Goal: Task Accomplishment & Management: Use online tool/utility

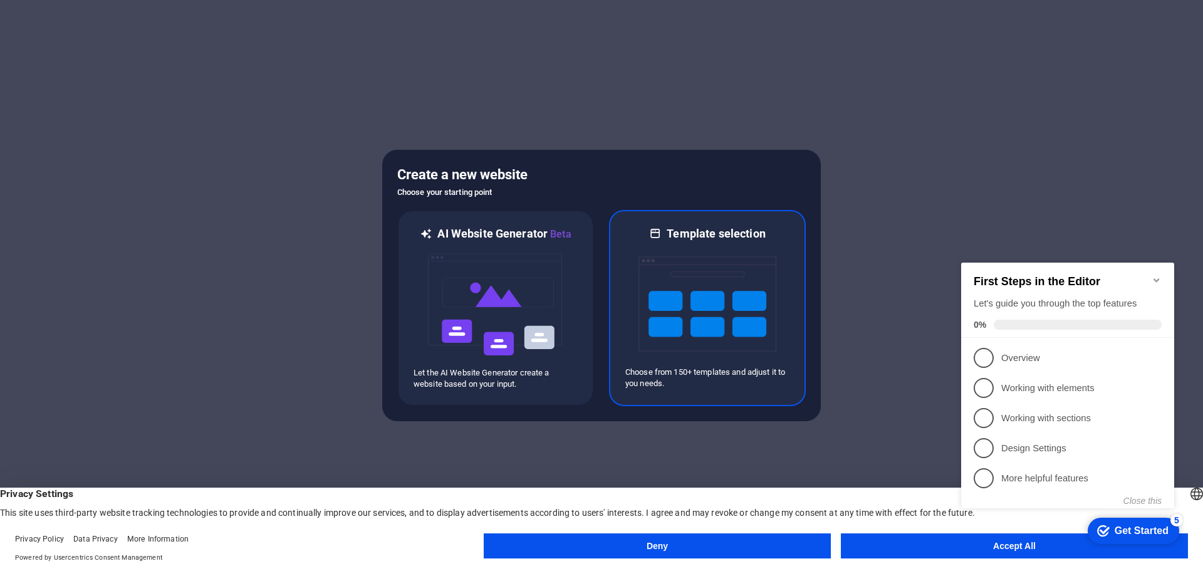
click at [738, 270] on img at bounding box center [708, 303] width 138 height 125
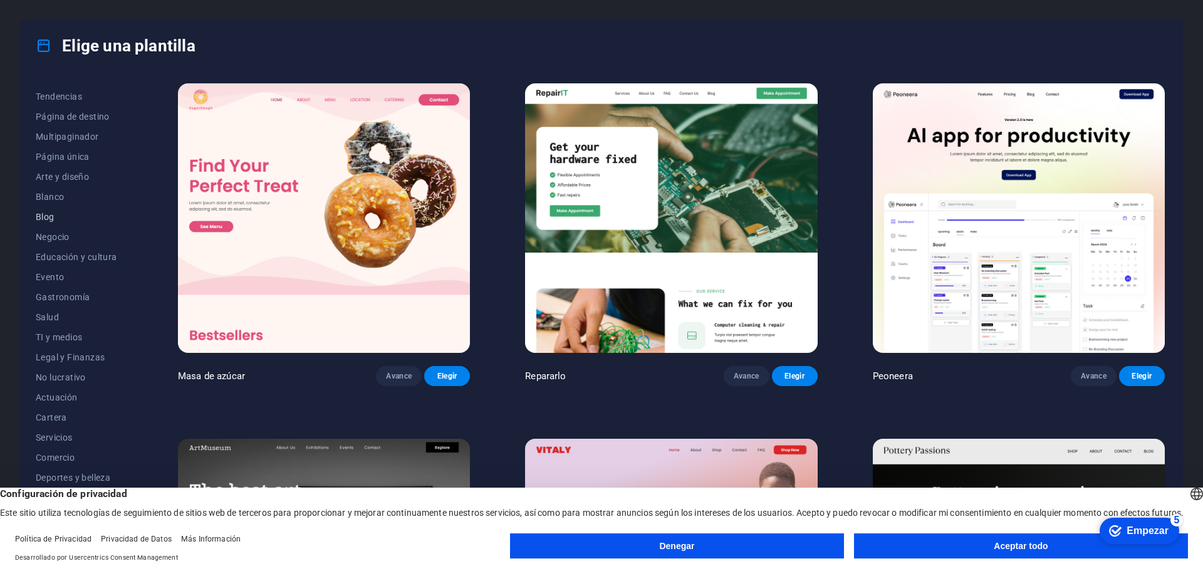
scroll to position [67, 0]
click at [68, 447] on font "Comercio" at bounding box center [55, 445] width 39 height 10
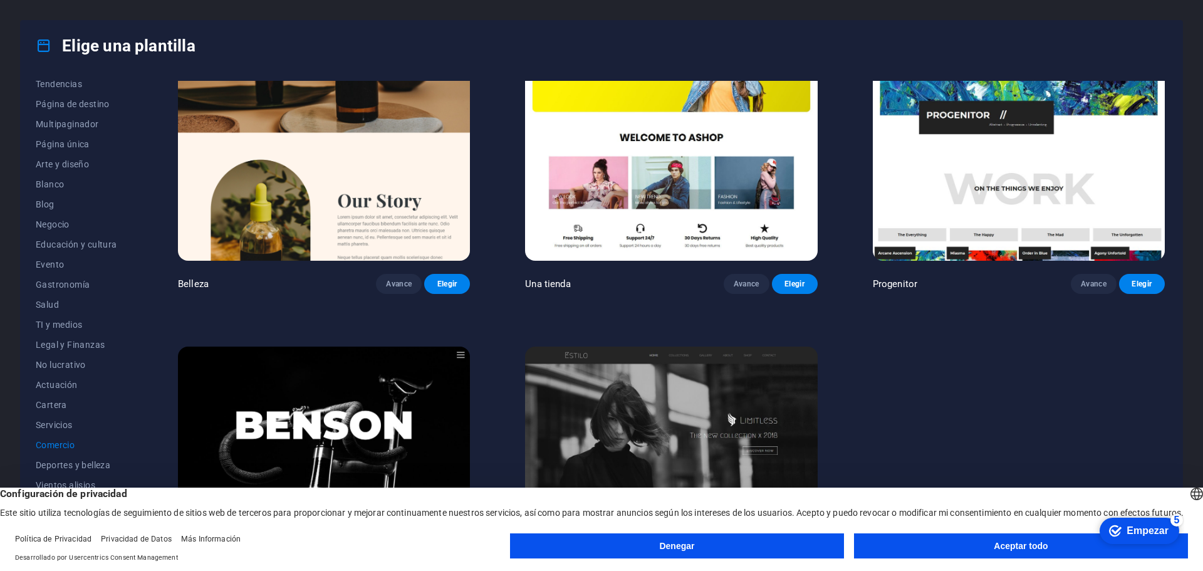
scroll to position [911, 0]
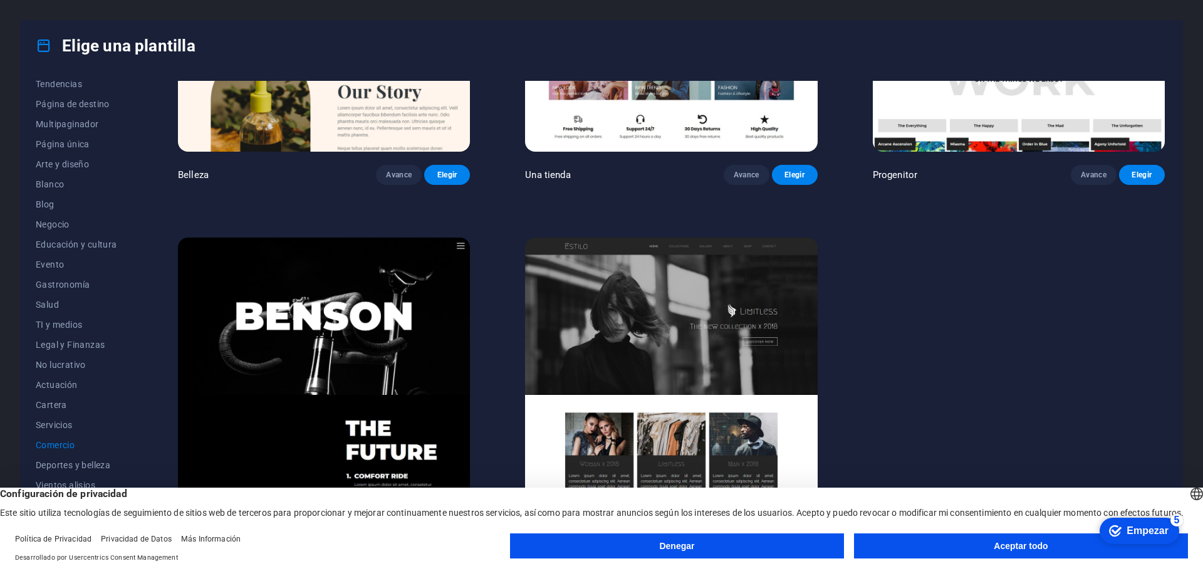
click at [1045, 546] on font "Aceptar todo" at bounding box center [1021, 546] width 54 height 10
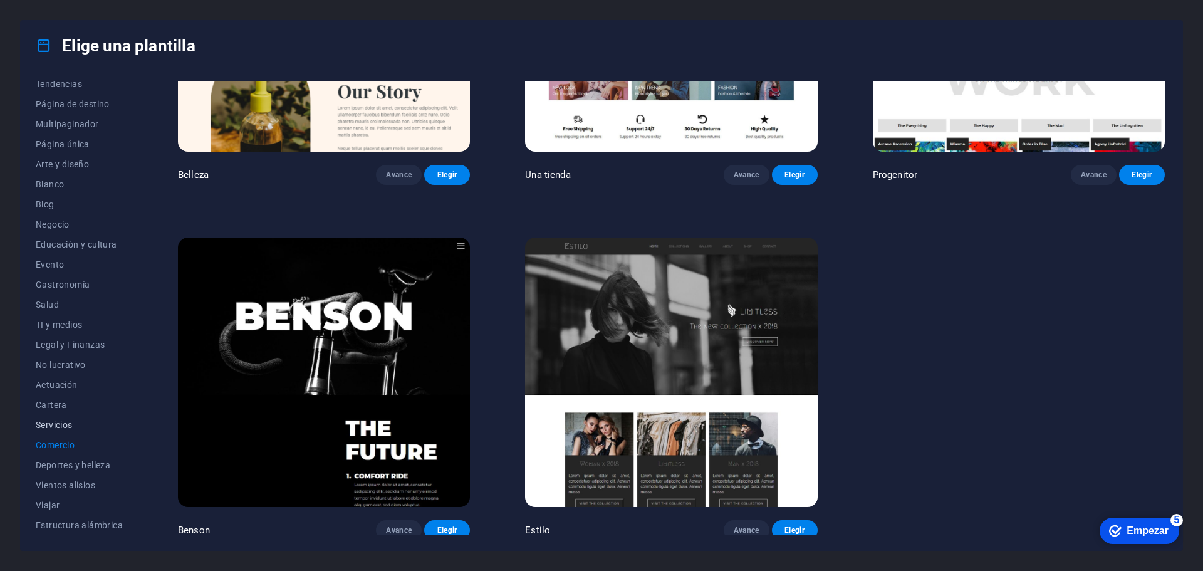
click at [60, 422] on font "Servicios" at bounding box center [54, 425] width 37 height 10
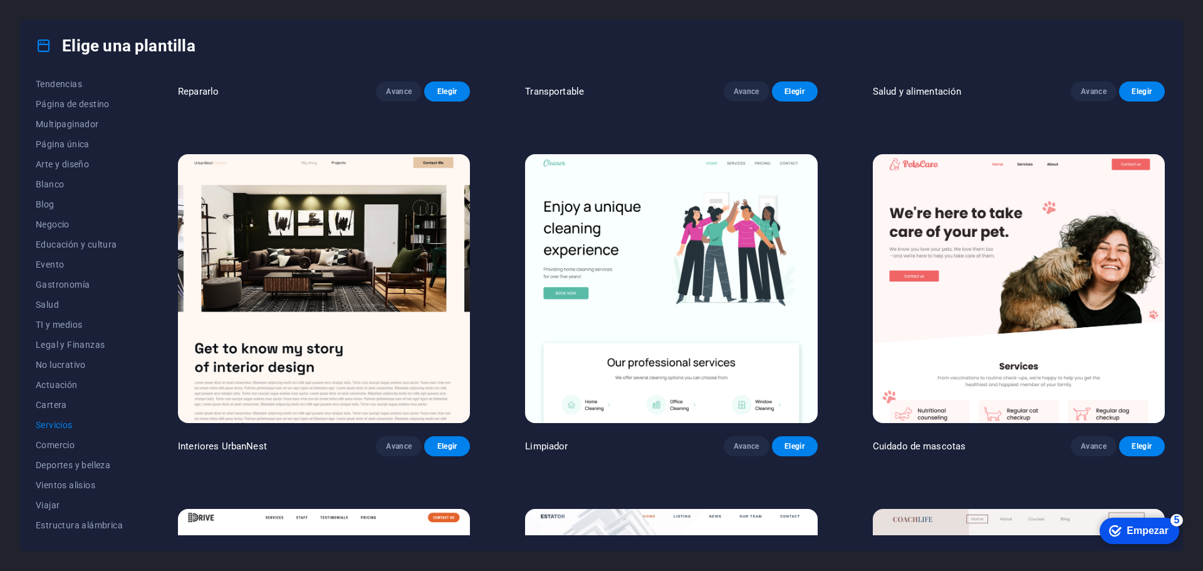
scroll to position [0, 0]
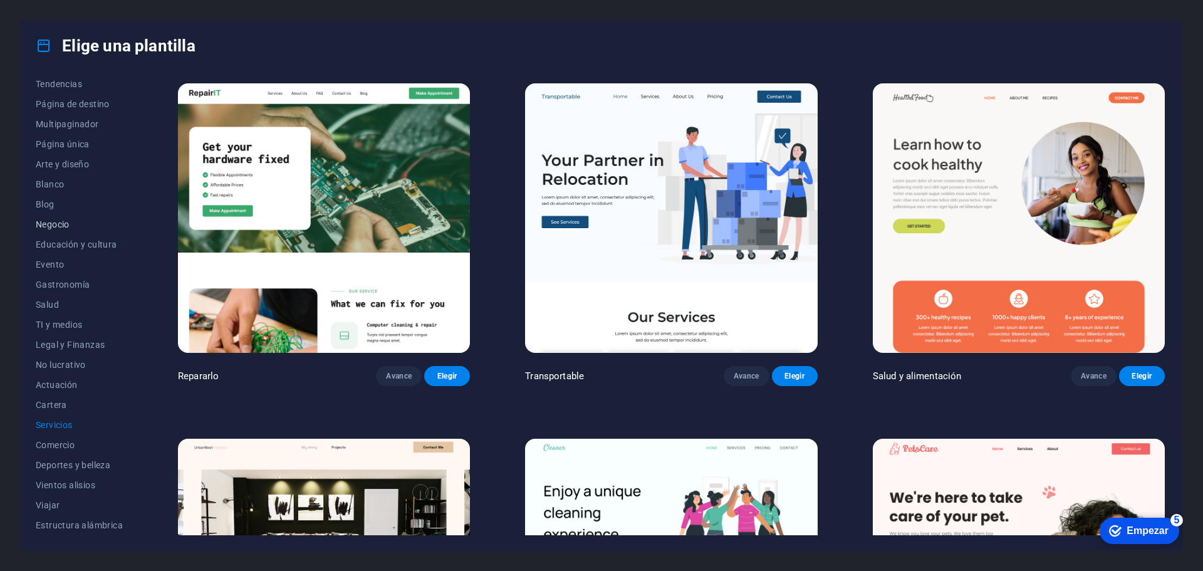
click at [60, 226] on font "Negocio" at bounding box center [53, 224] width 34 height 10
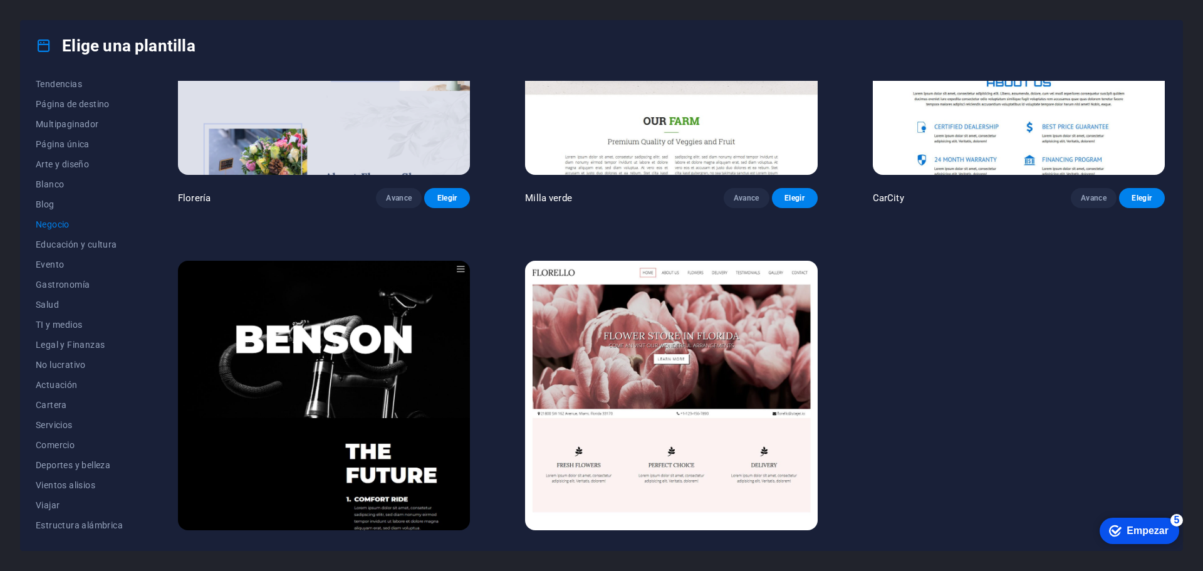
scroll to position [557, 0]
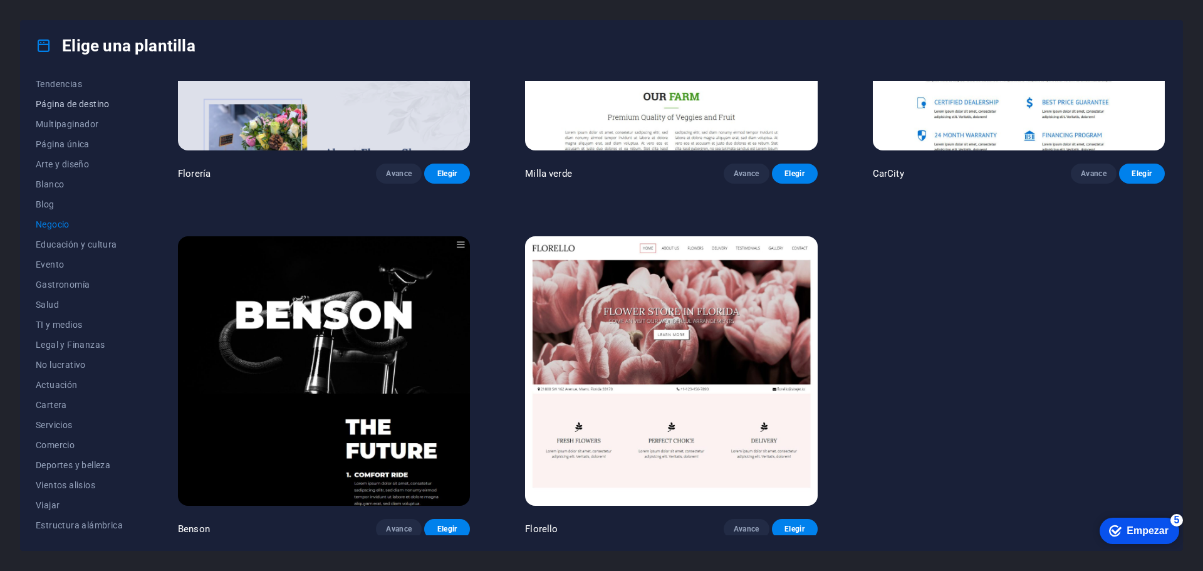
click at [91, 107] on font "Página de destino" at bounding box center [73, 104] width 74 height 10
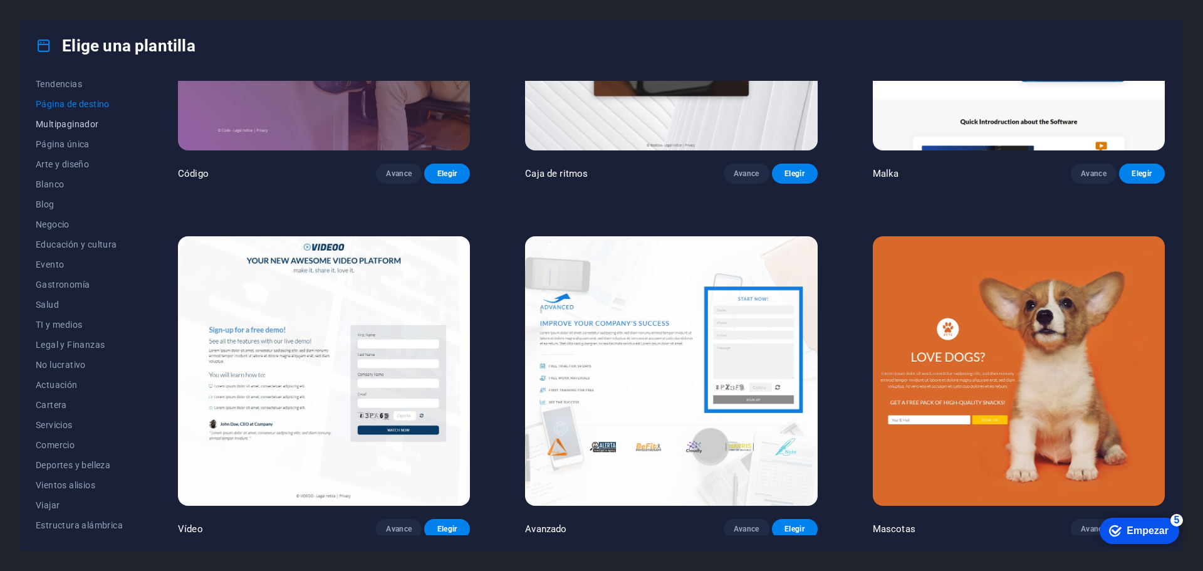
click at [88, 120] on font "Multipaginador" at bounding box center [67, 124] width 63 height 10
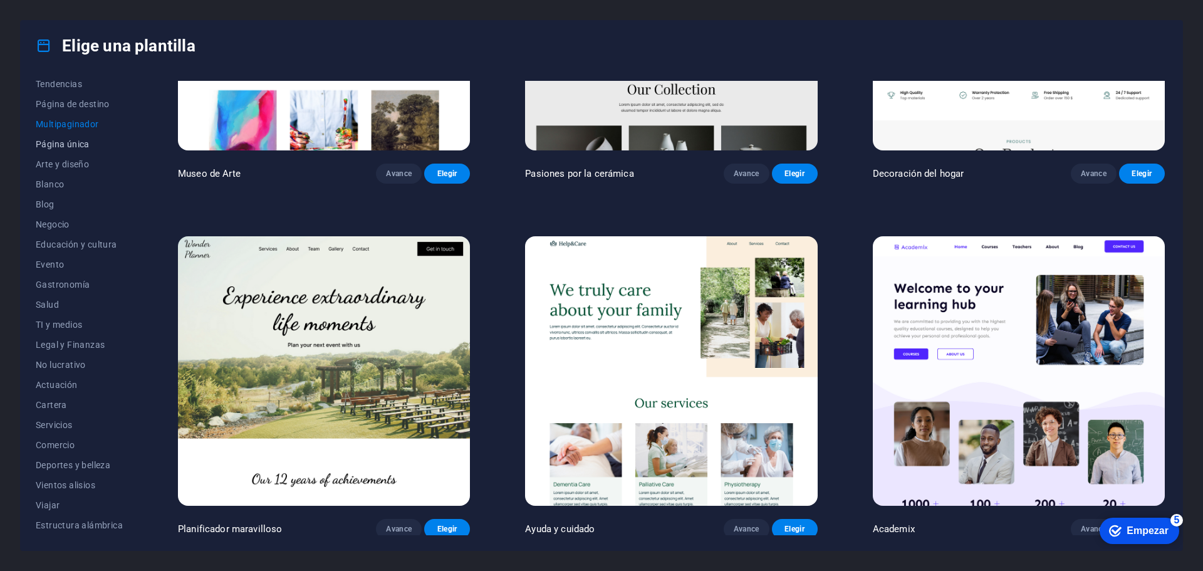
click at [71, 145] on font "Página única" at bounding box center [63, 144] width 54 height 10
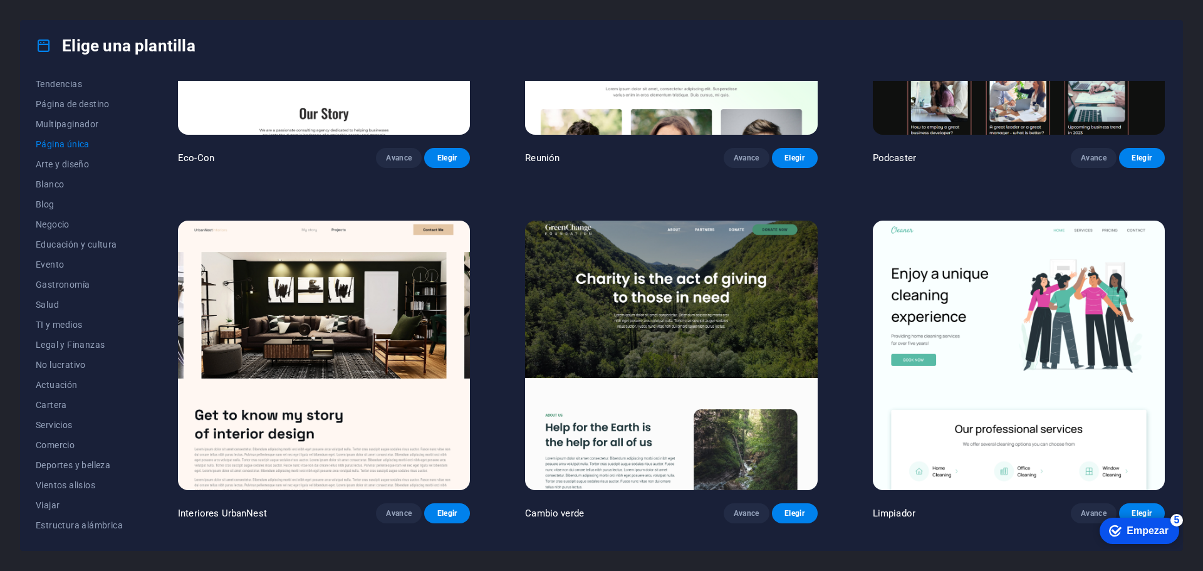
scroll to position [933, 0]
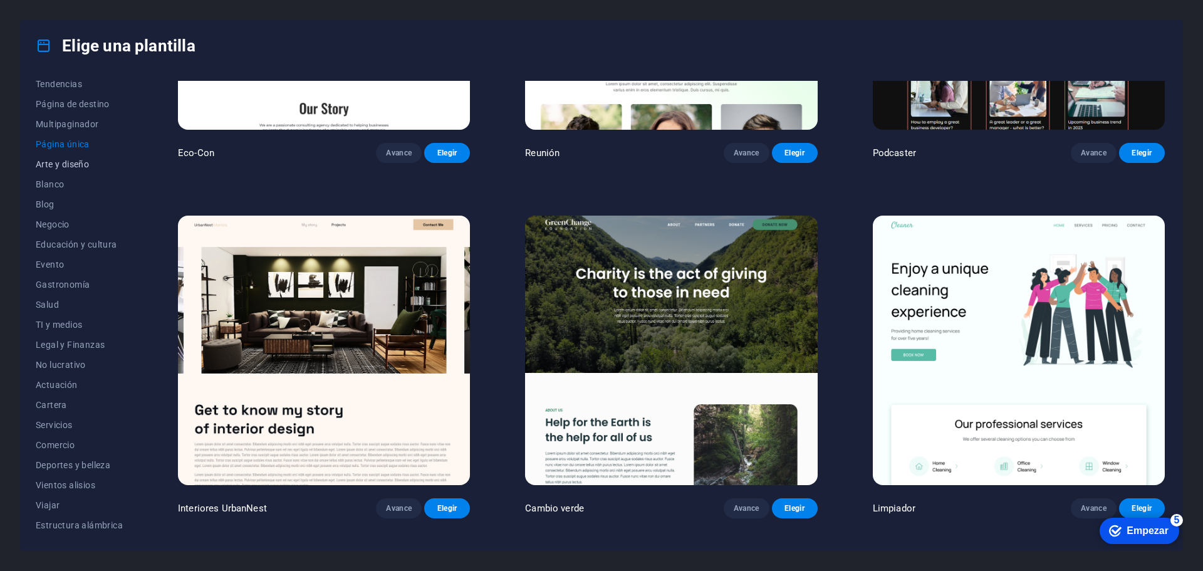
click at [76, 162] on font "Arte y diseño" at bounding box center [62, 164] width 53 height 10
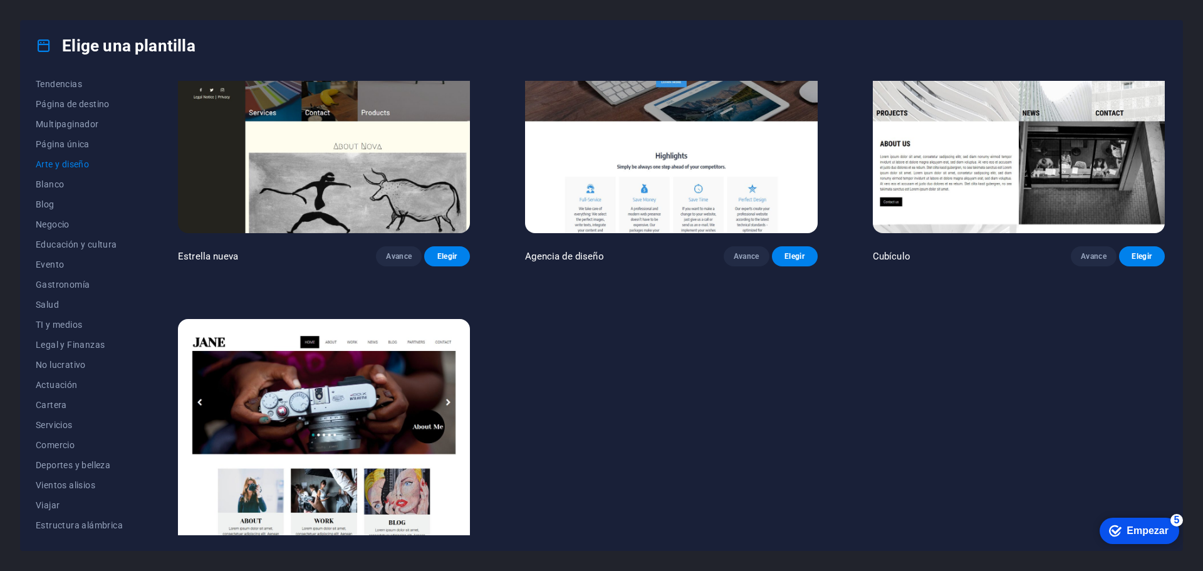
scroll to position [1619, 0]
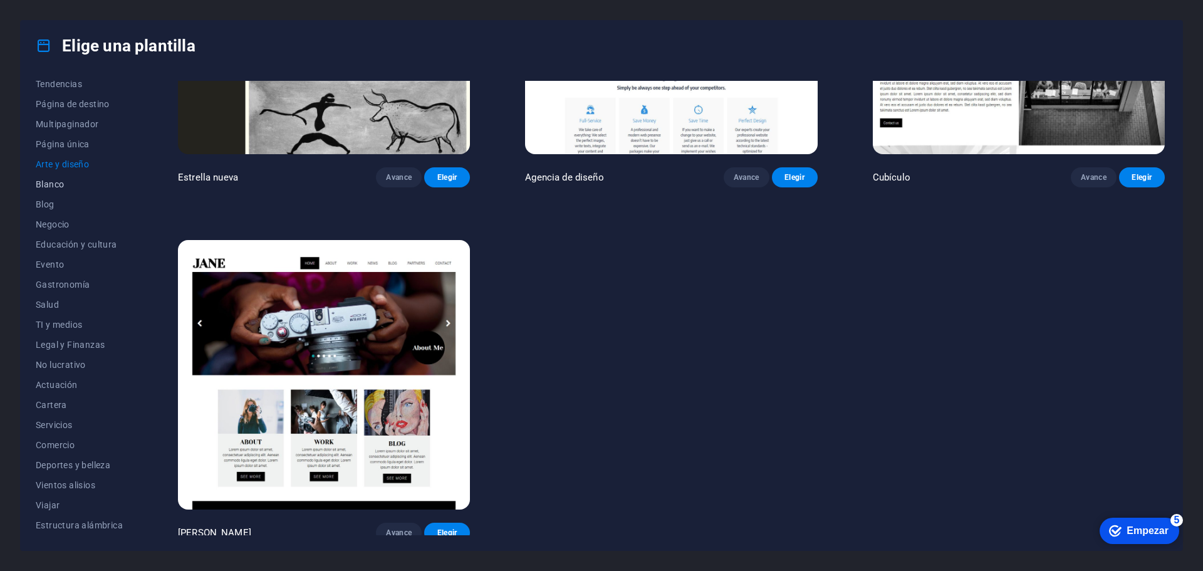
click at [58, 186] on font "Blanco" at bounding box center [50, 184] width 28 height 10
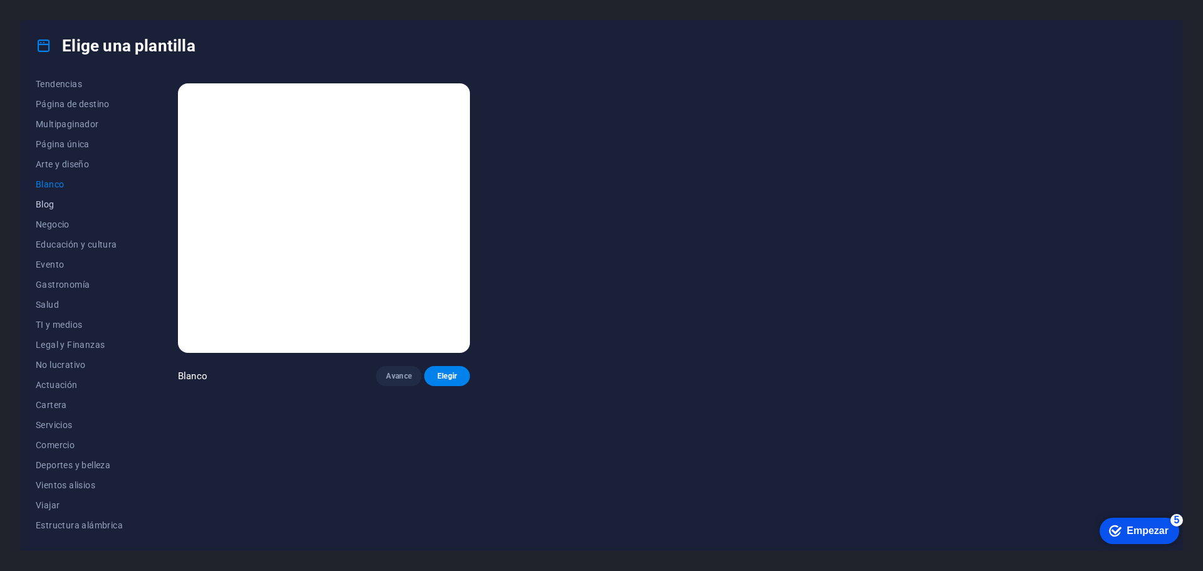
click at [50, 200] on font "Blog" at bounding box center [45, 204] width 19 height 10
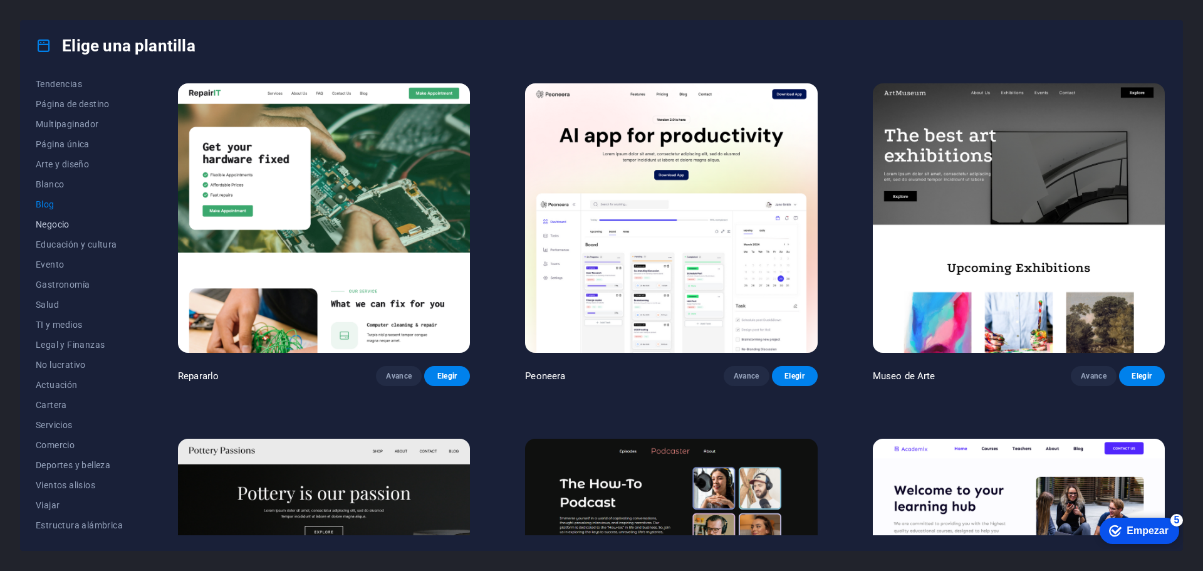
click at [53, 227] on font "Negocio" at bounding box center [53, 224] width 34 height 10
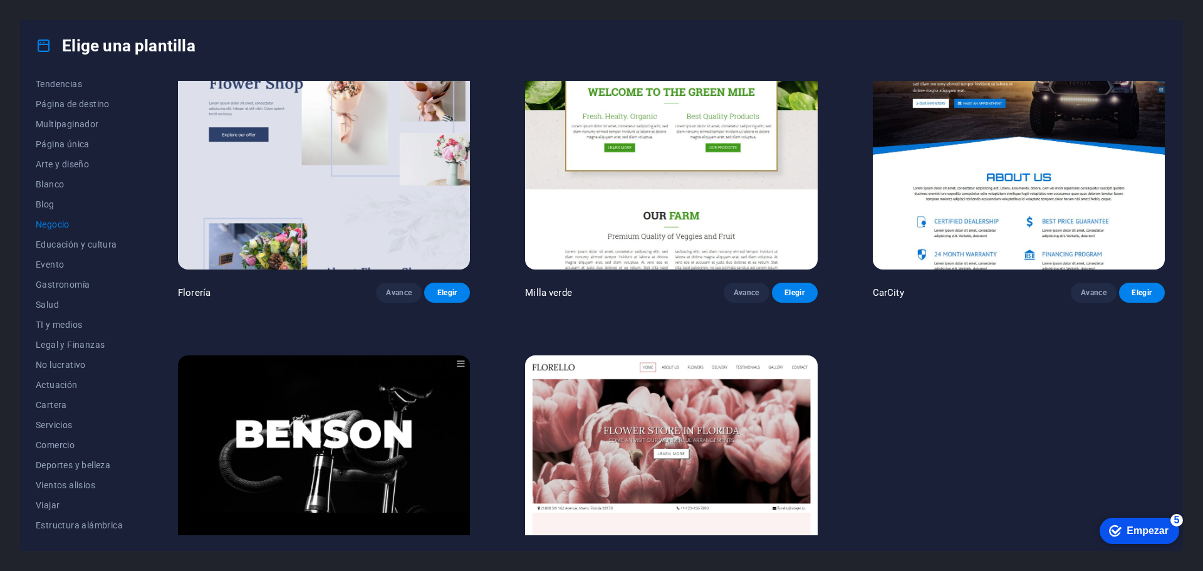
scroll to position [557, 0]
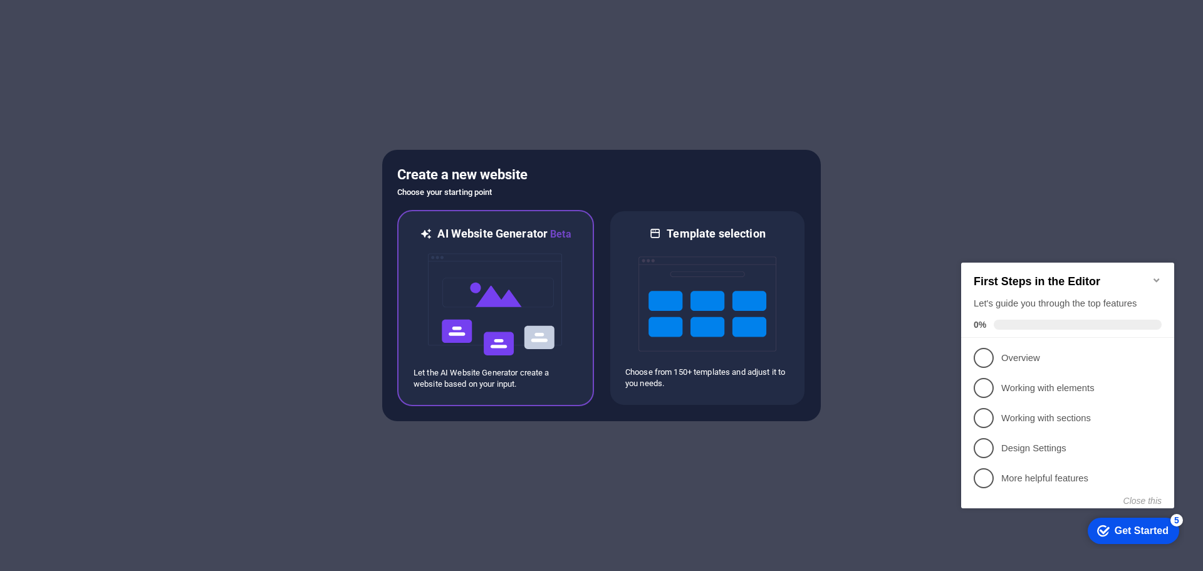
click at [550, 291] on img at bounding box center [496, 304] width 138 height 125
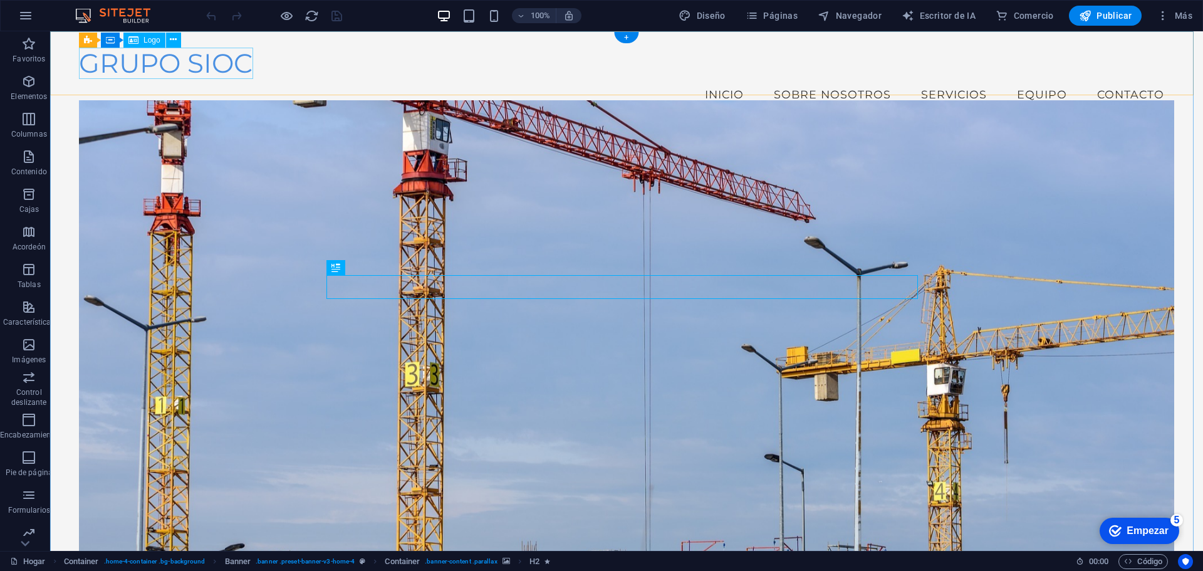
click at [220, 66] on div "GRUPO SIOC" at bounding box center [626, 64] width 1095 height 32
click at [192, 70] on div "GRUPO SIOC" at bounding box center [626, 64] width 1095 height 32
click at [190, 68] on div "GRUPO SIOC" at bounding box center [626, 64] width 1095 height 32
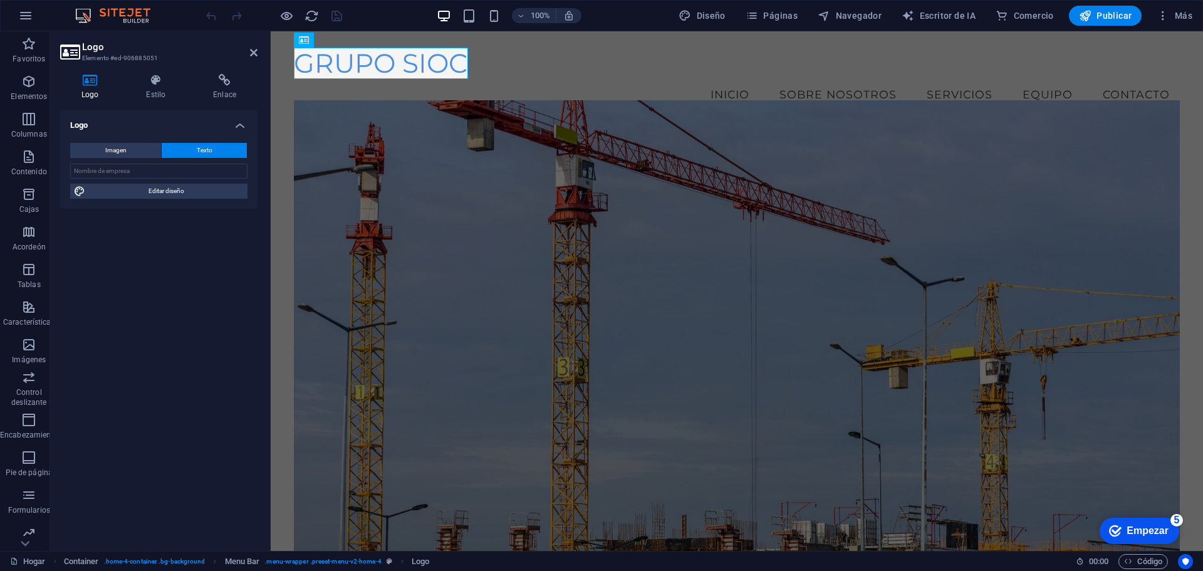
click at [99, 85] on icon at bounding box center [90, 80] width 60 height 13
click at [130, 147] on button "Imagen" at bounding box center [115, 150] width 91 height 15
select select "DISABLED_OPTION_VALUE"
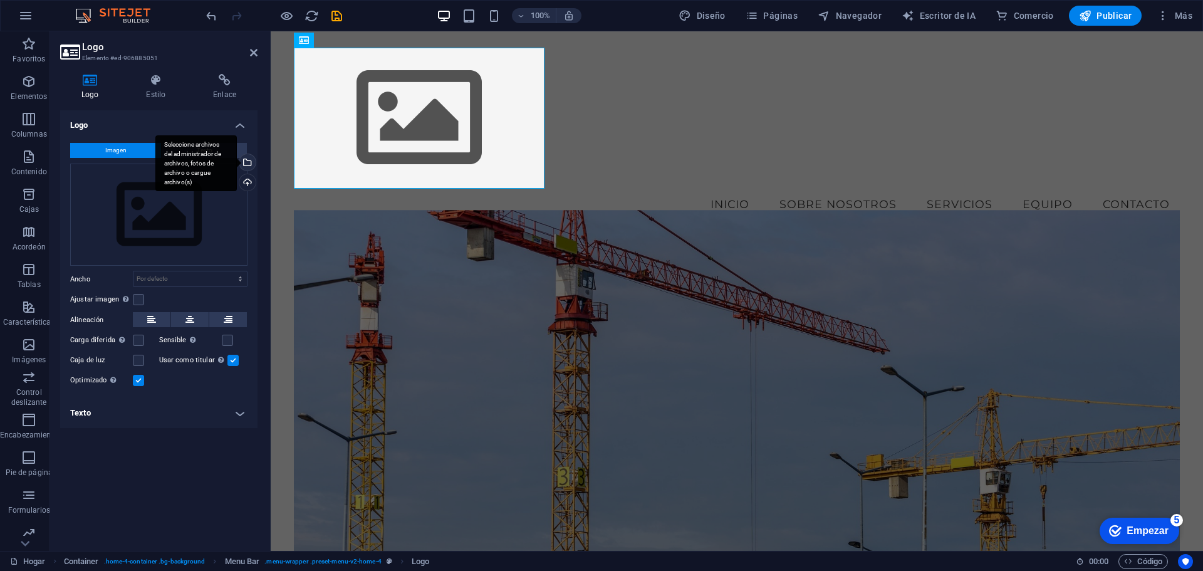
click at [248, 162] on div "Seleccione archivos del administrador de archivos, fotos de archivo o cargue ar…" at bounding box center [246, 163] width 19 height 19
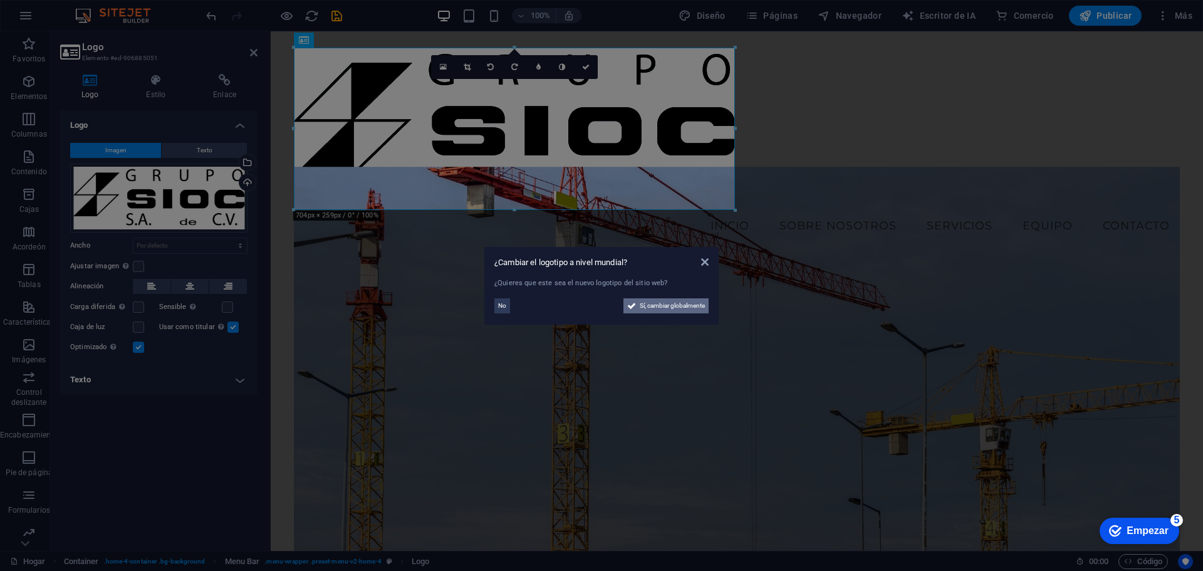
click at [687, 304] on font "Sí, cambiar globalmente" at bounding box center [672, 305] width 65 height 7
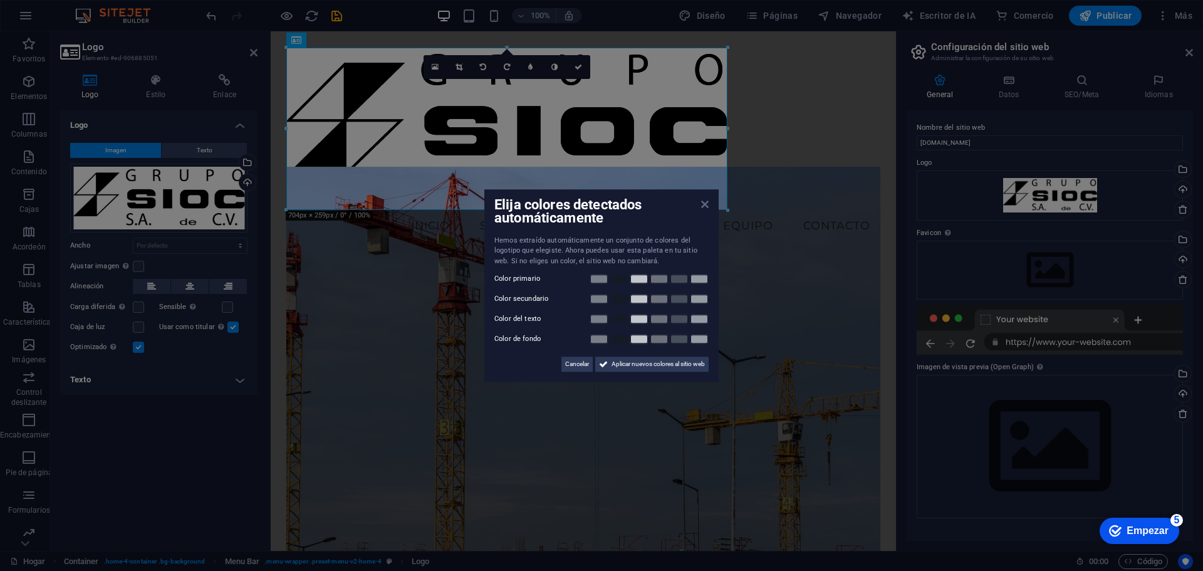
click at [705, 208] on icon at bounding box center [705, 204] width 8 height 10
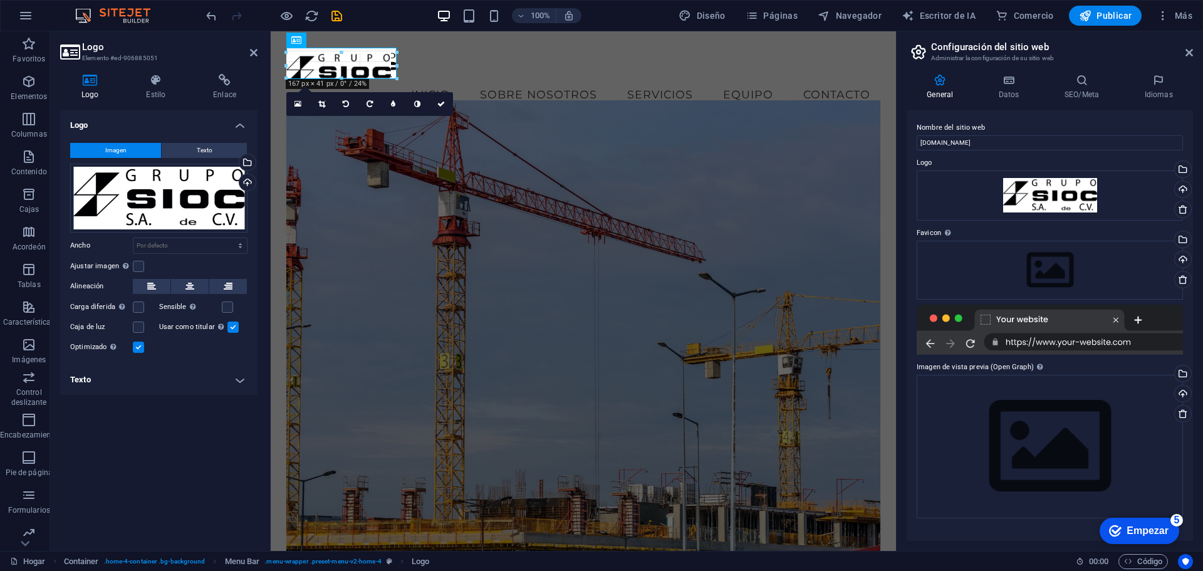
drag, startPoint x: 726, startPoint y: 206, endPoint x: 262, endPoint y: 71, distance: 483.7
type input "176"
select select "px"
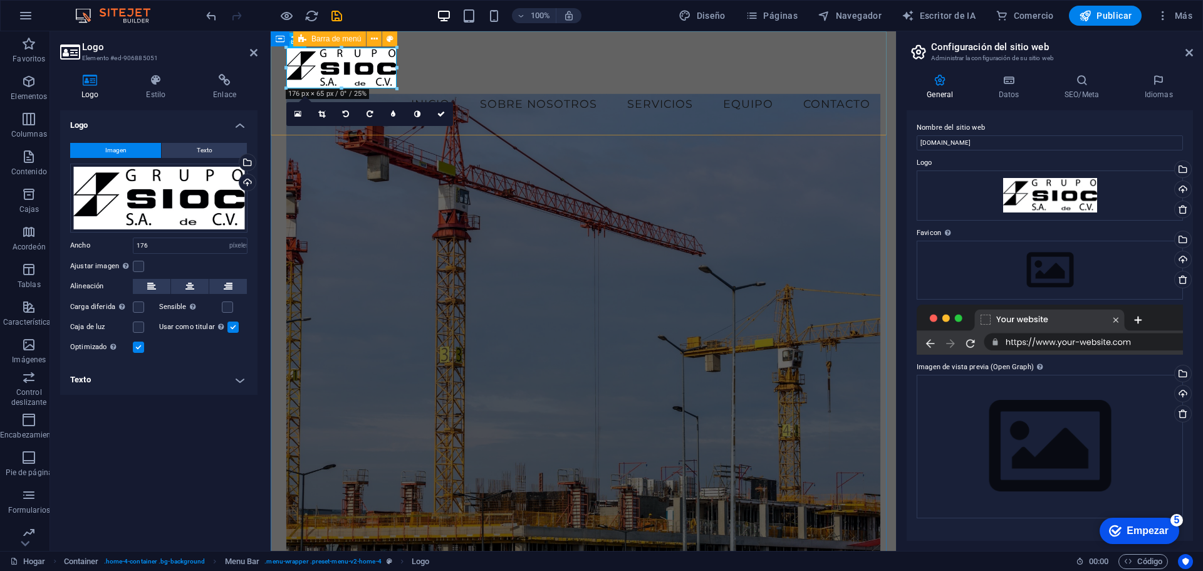
click at [585, 65] on div "Menú Inicio Sobre nosotros Servicios Equipo Contacto" at bounding box center [583, 83] width 625 height 104
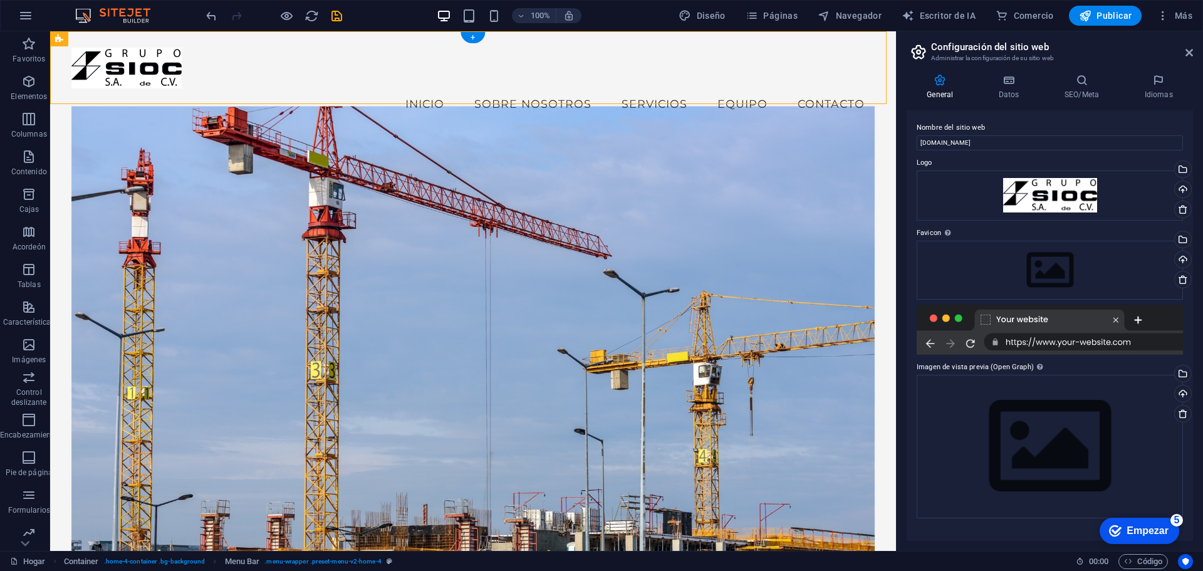
click at [759, 220] on figure at bounding box center [473, 342] width 804 height 473
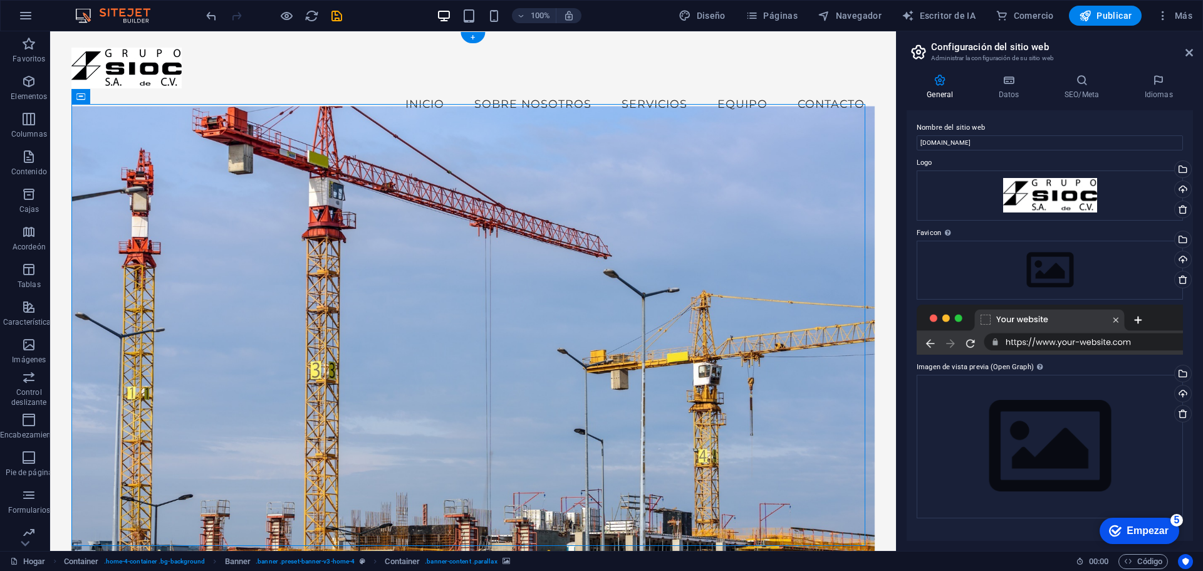
click at [755, 404] on figure at bounding box center [473, 342] width 804 height 473
click at [133, 158] on figure at bounding box center [473, 342] width 804 height 473
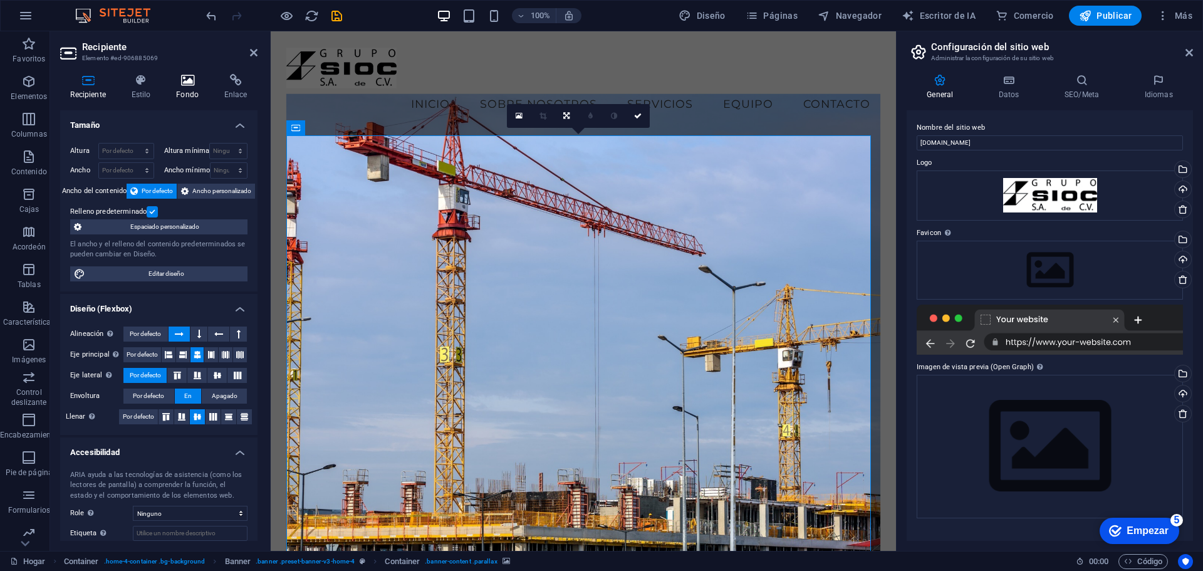
click at [191, 84] on icon at bounding box center [187, 80] width 43 height 13
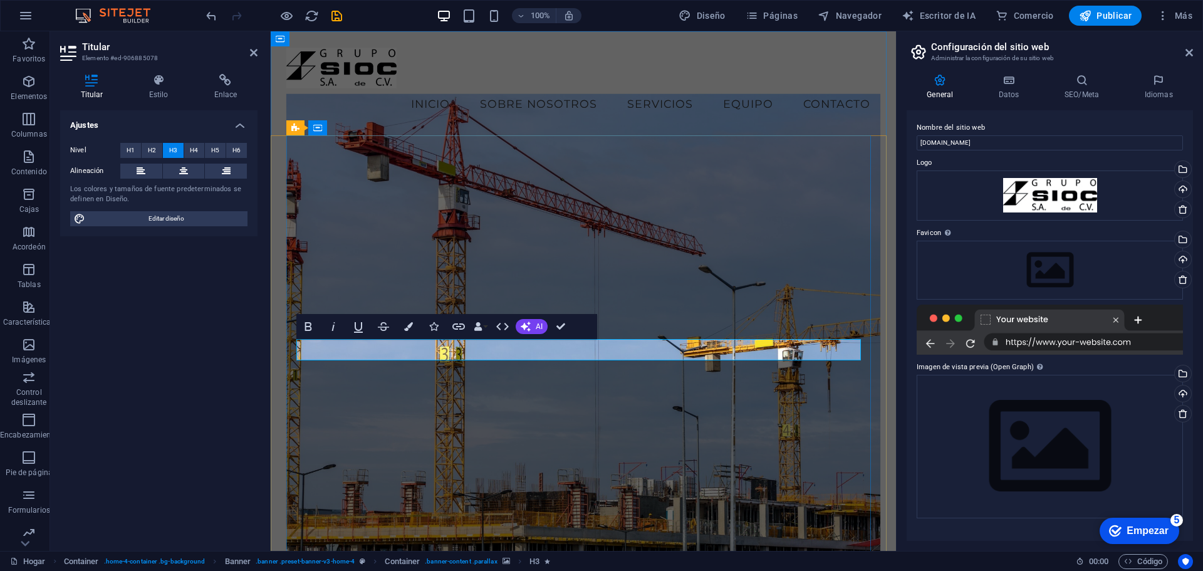
click at [741, 242] on figure at bounding box center [583, 329] width 594 height 473
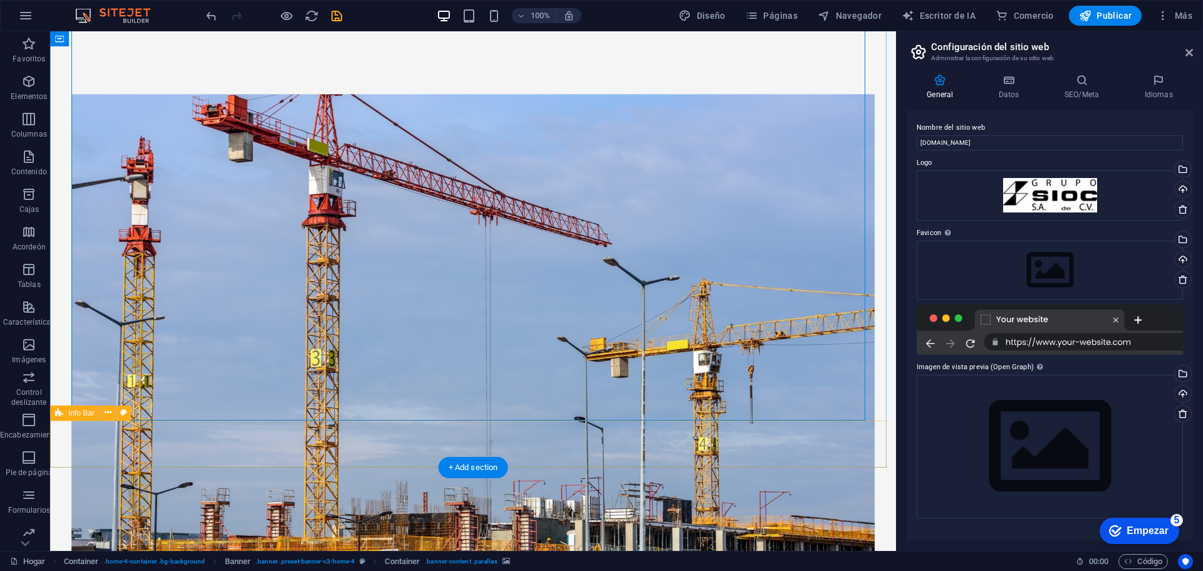
scroll to position [376, 0]
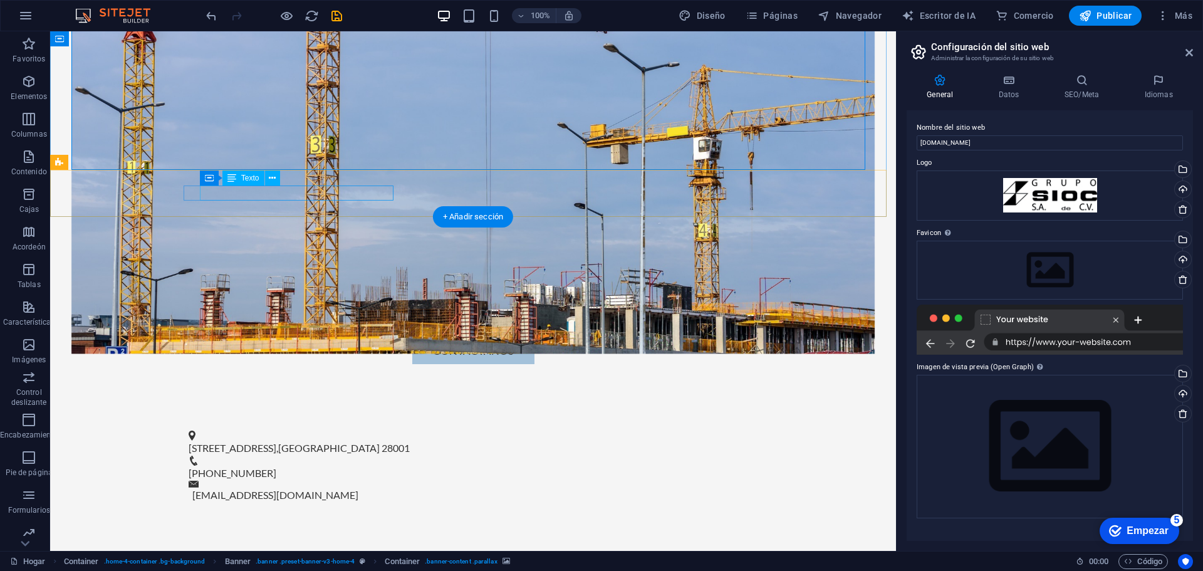
click at [382, 442] on font "28001" at bounding box center [396, 448] width 28 height 12
